Goal: Transaction & Acquisition: Purchase product/service

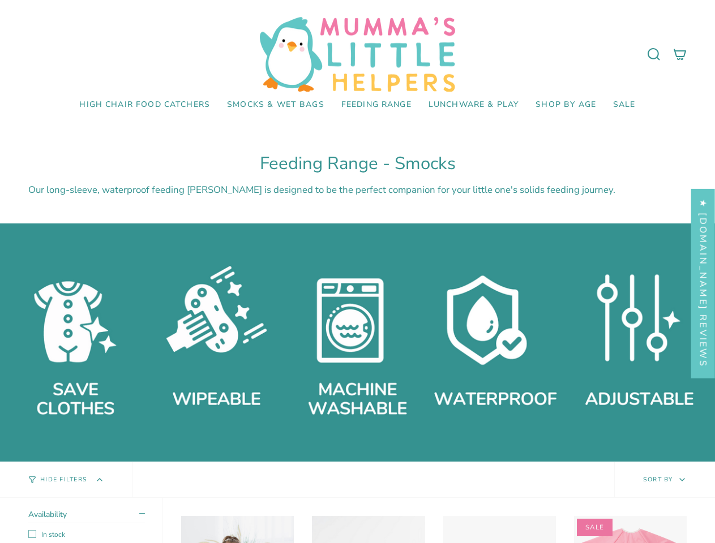
click at [357, 272] on div at bounding box center [357, 343] width 715 height 238
click at [654, 54] on icon at bounding box center [654, 55] width 14 height 14
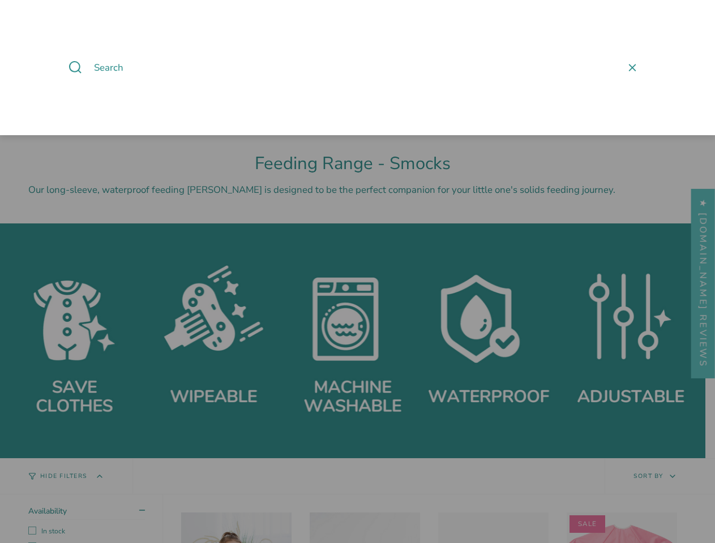
click at [66, 480] on span at bounding box center [357, 271] width 715 height 543
click at [664, 480] on span at bounding box center [357, 271] width 715 height 543
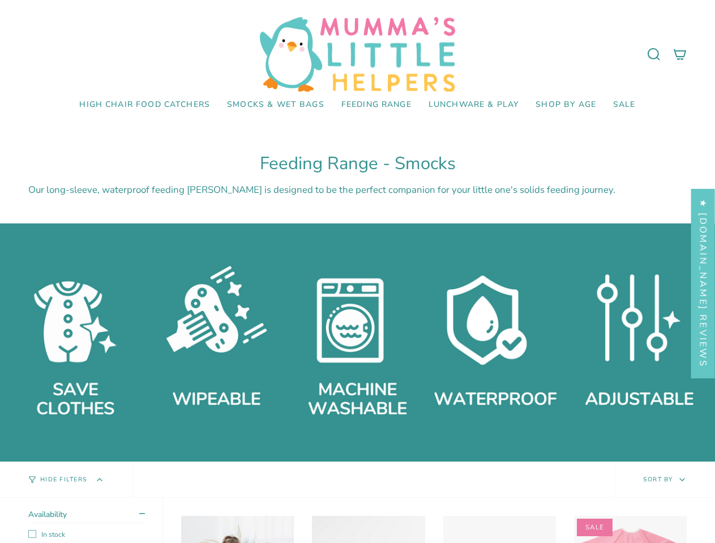
click at [81, 521] on span at bounding box center [357, 271] width 715 height 543
click at [87, 516] on summary "Availability" at bounding box center [86, 516] width 117 height 14
click at [703, 283] on div "★ [DOMAIN_NAME] Reviews" at bounding box center [703, 284] width 24 height 190
